Goal: Browse casually: Explore the website without a specific task or goal

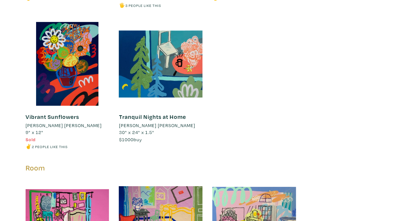
scroll to position [2340, 0]
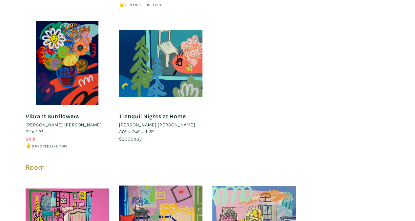
click at [166, 52] on div at bounding box center [161, 63] width 84 height 84
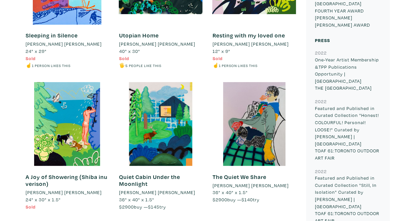
scroll to position [1247, 0]
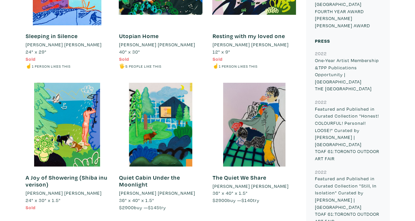
click at [159, 98] on div at bounding box center [161, 125] width 84 height 84
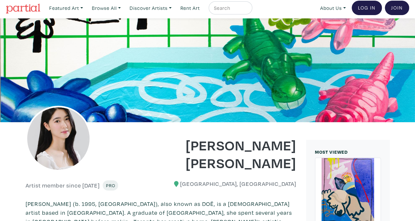
scroll to position [0, 0]
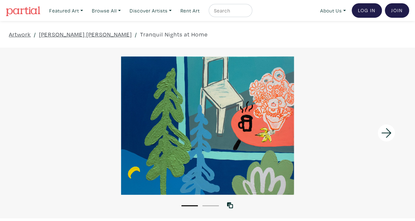
click at [391, 130] on icon at bounding box center [386, 133] width 22 height 18
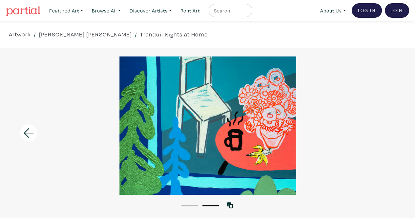
click at [391, 130] on div at bounding box center [207, 125] width 415 height 138
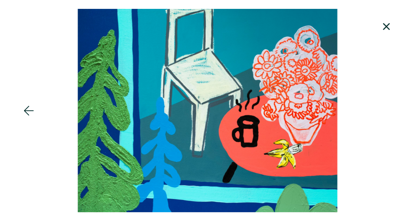
click at [382, 32] on icon at bounding box center [386, 27] width 22 height 18
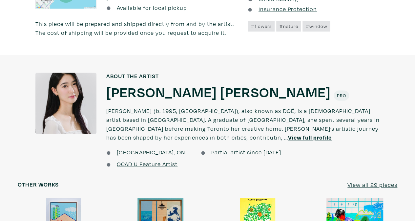
scroll to position [400, 0]
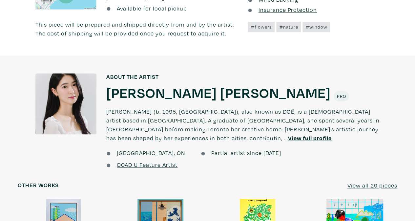
click at [288, 134] on u "View full profile" at bounding box center [310, 138] width 44 height 8
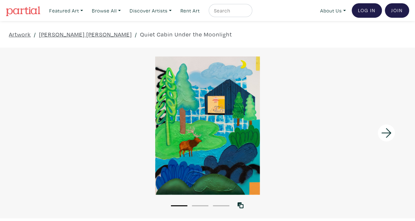
click at [385, 134] on icon at bounding box center [386, 133] width 22 height 18
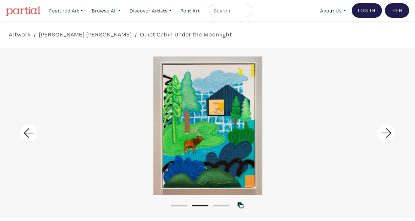
click at [385, 134] on icon at bounding box center [386, 133] width 22 height 18
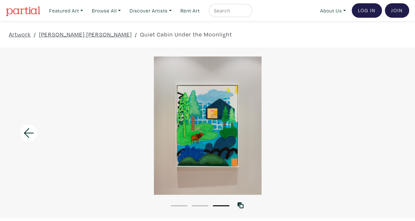
click at [385, 134] on div at bounding box center [207, 125] width 415 height 138
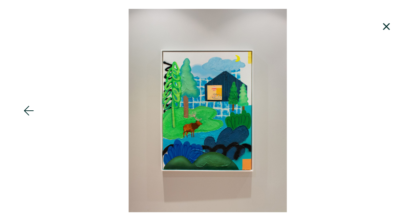
click at [216, 124] on div at bounding box center [207, 110] width 415 height 203
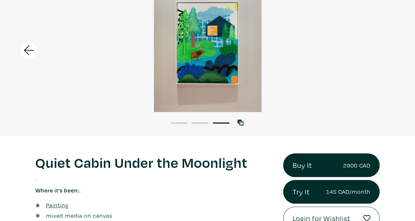
scroll to position [83, 0]
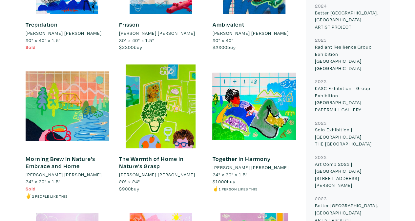
scroll to position [412, 0]
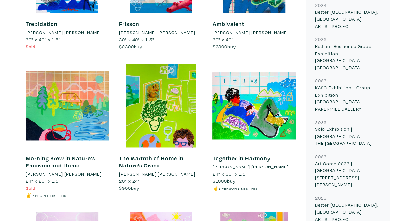
click at [169, 111] on div at bounding box center [161, 106] width 84 height 84
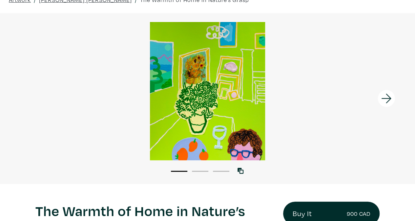
scroll to position [35, 0]
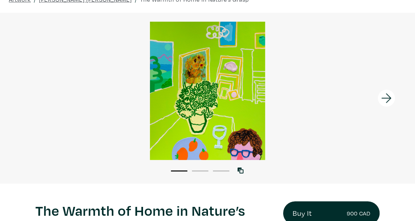
click at [391, 97] on icon at bounding box center [386, 98] width 22 height 18
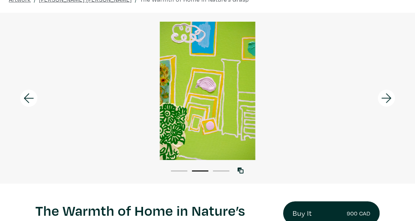
click at [391, 97] on icon at bounding box center [386, 98] width 22 height 18
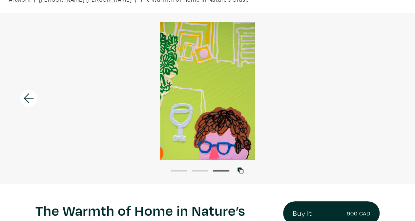
click at [391, 97] on div at bounding box center [207, 91] width 415 height 138
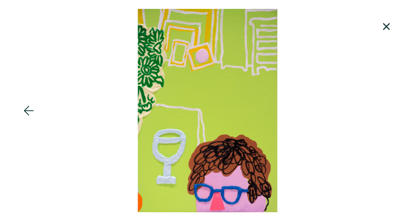
click at [272, 103] on div at bounding box center [207, 110] width 415 height 203
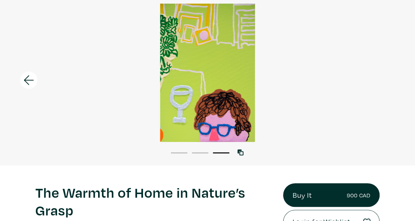
scroll to position [0, 0]
